Goal: Navigation & Orientation: Find specific page/section

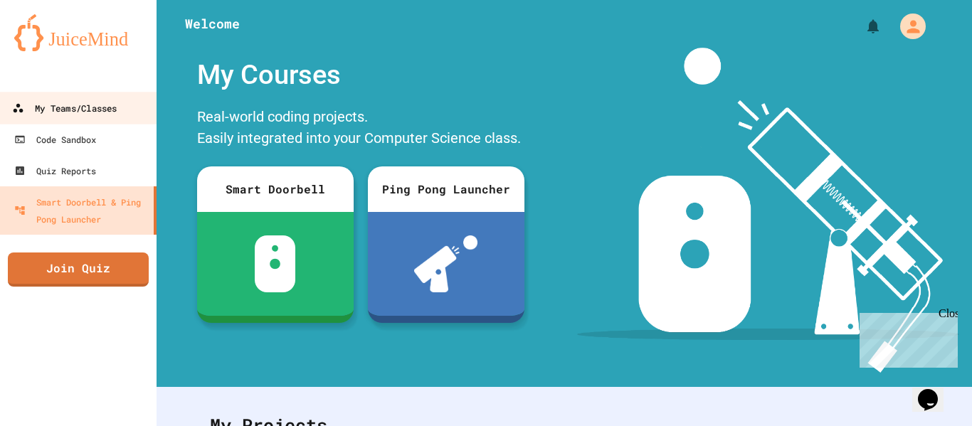
click at [79, 105] on div "My Teams/Classes" at bounding box center [64, 109] width 105 height 18
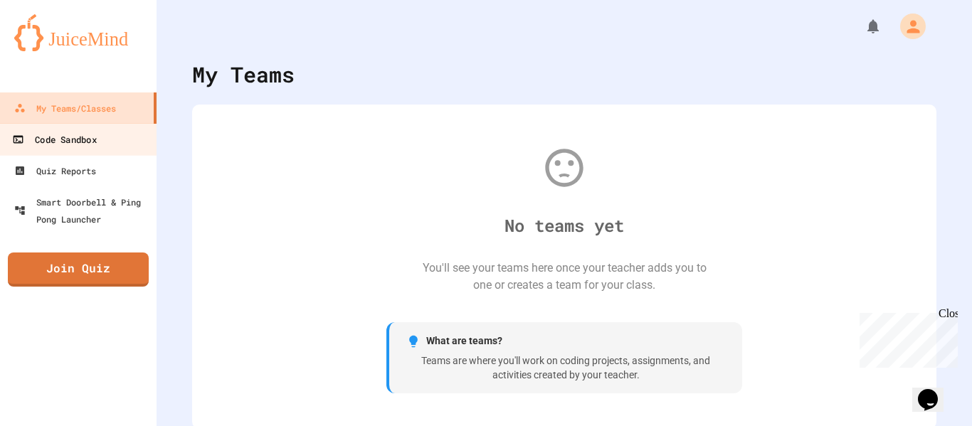
click at [88, 140] on div "Code Sandbox" at bounding box center [54, 140] width 84 height 18
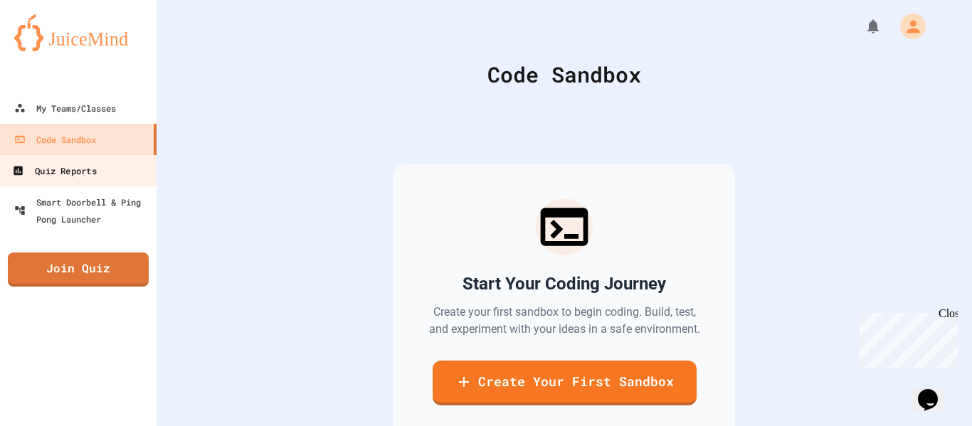
click at [88, 177] on div "Quiz Reports" at bounding box center [54, 171] width 84 height 18
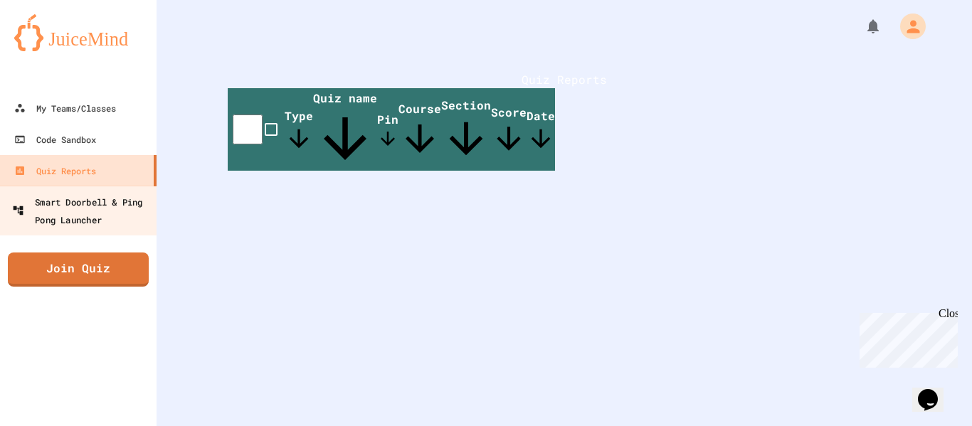
click at [91, 206] on div "Smart Doorbell & Ping Pong Launcher" at bounding box center [82, 210] width 141 height 35
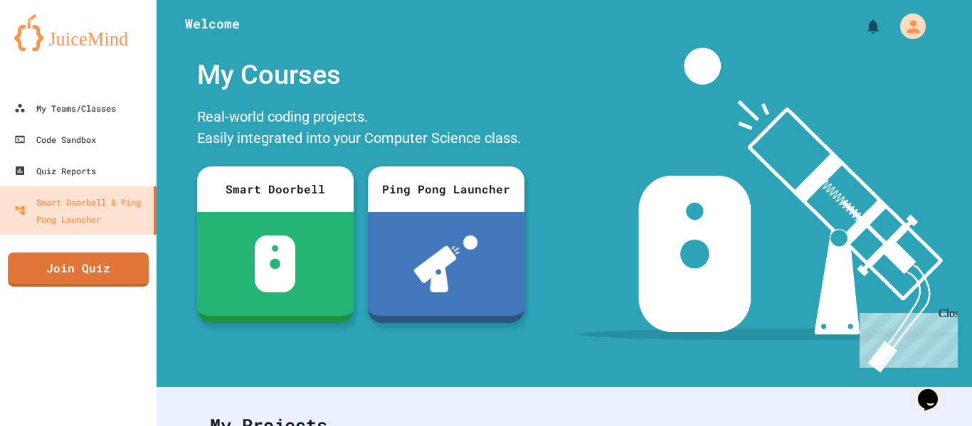
click at [948, 314] on div "Close" at bounding box center [948, 316] width 18 height 18
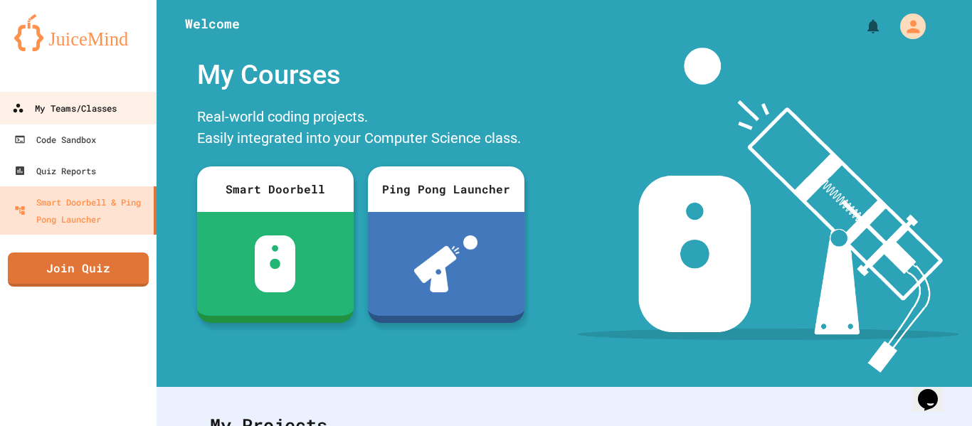
click at [94, 97] on link "My Teams/Classes" at bounding box center [79, 108] width 162 height 32
